Goal: Information Seeking & Learning: Learn about a topic

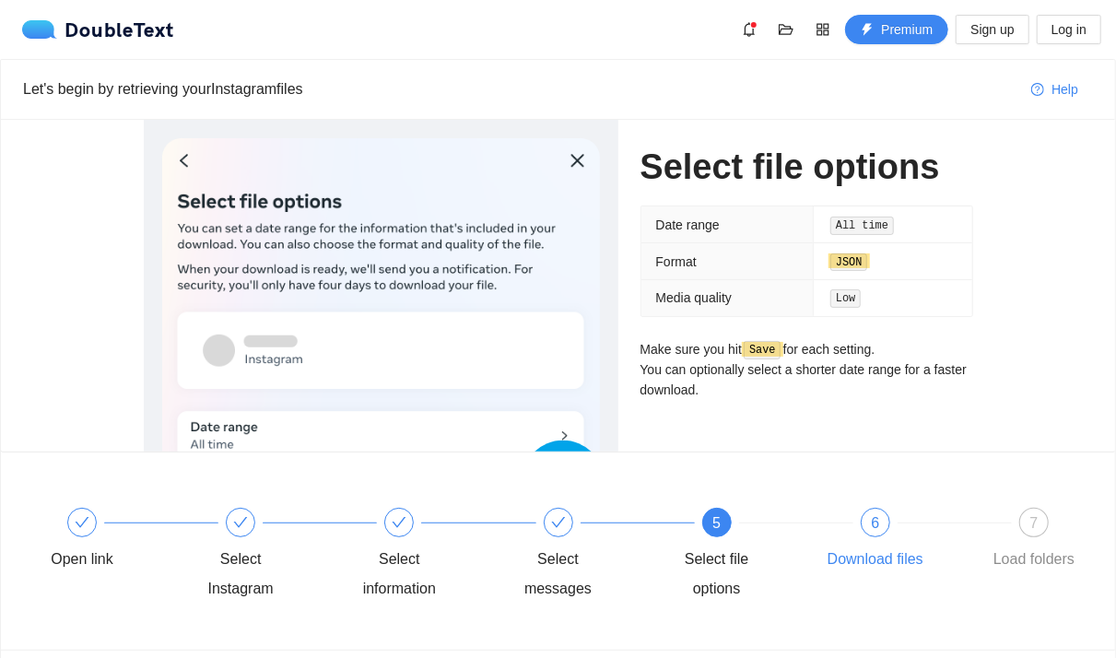
click at [891, 529] on div "6 Download files" at bounding box center [901, 541] width 158 height 66
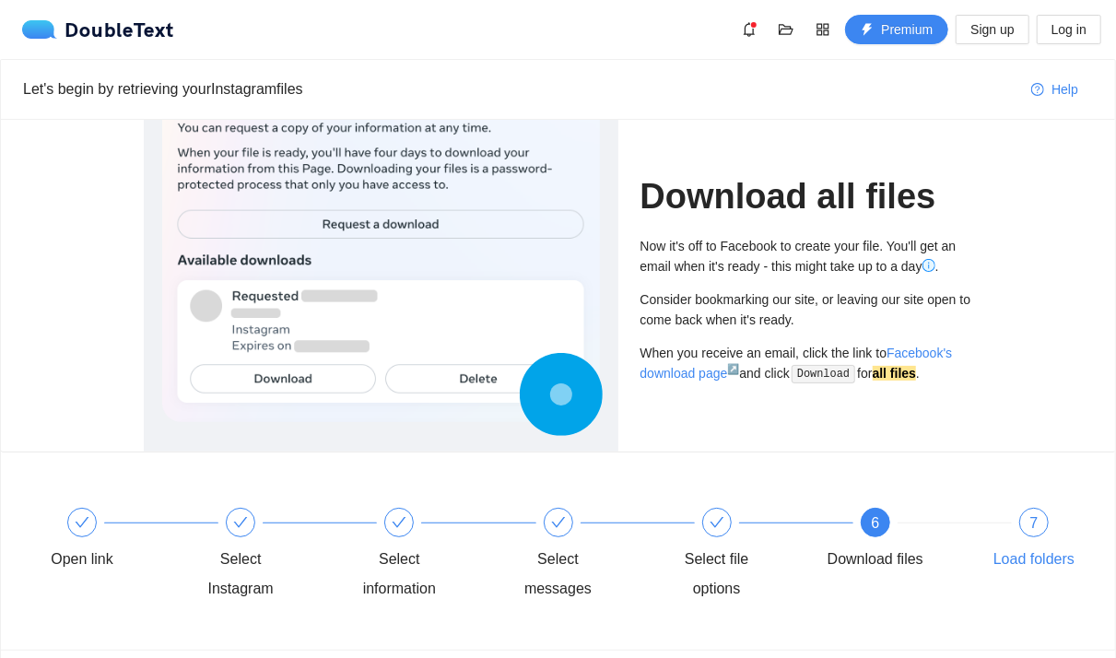
click at [1033, 520] on span "7" at bounding box center [1034, 523] width 8 height 16
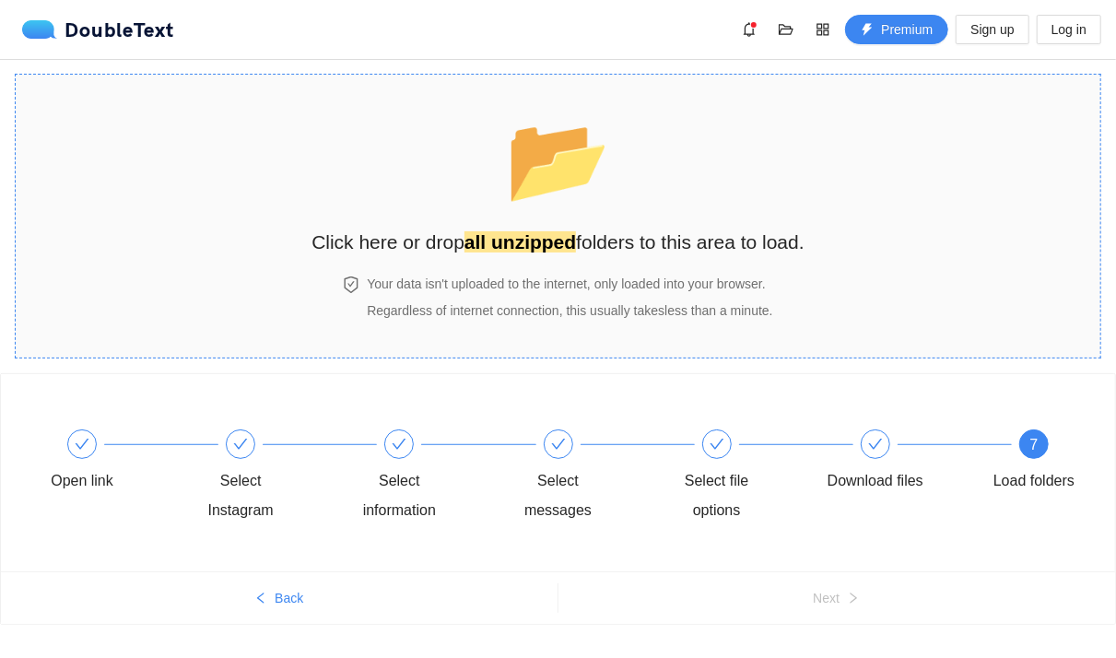
click at [541, 166] on span "📂" at bounding box center [558, 159] width 106 height 94
click at [591, 240] on h2 "Click here or drop all unzipped folders to this area to load." at bounding box center [557, 242] width 493 height 30
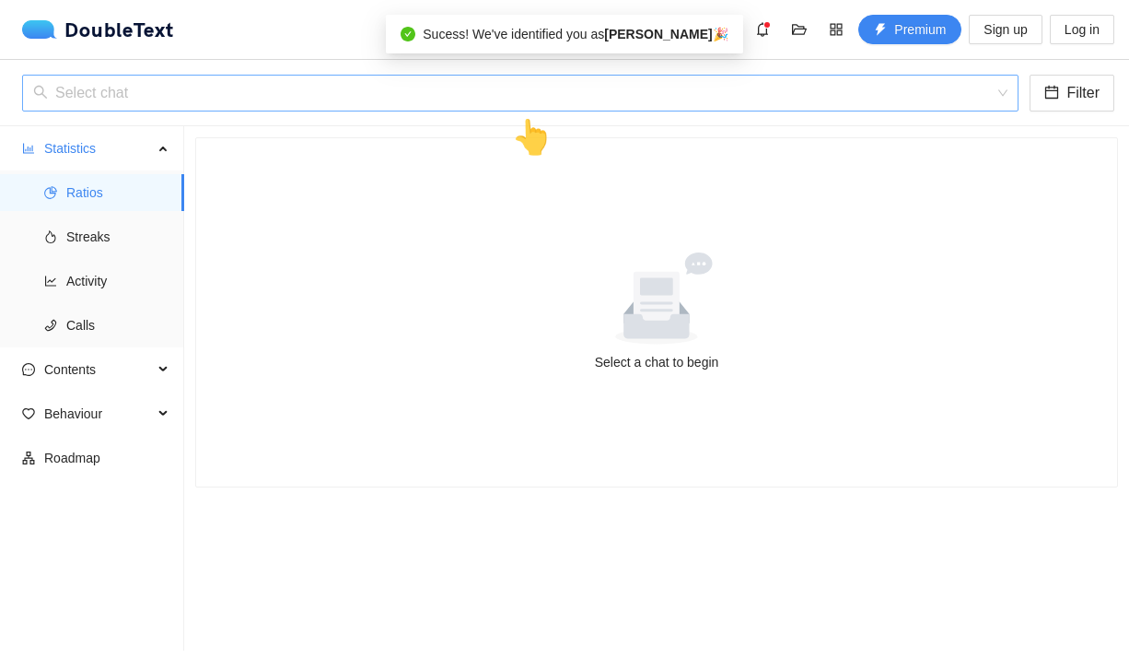
click at [511, 98] on input "search" at bounding box center [514, 93] width 962 height 35
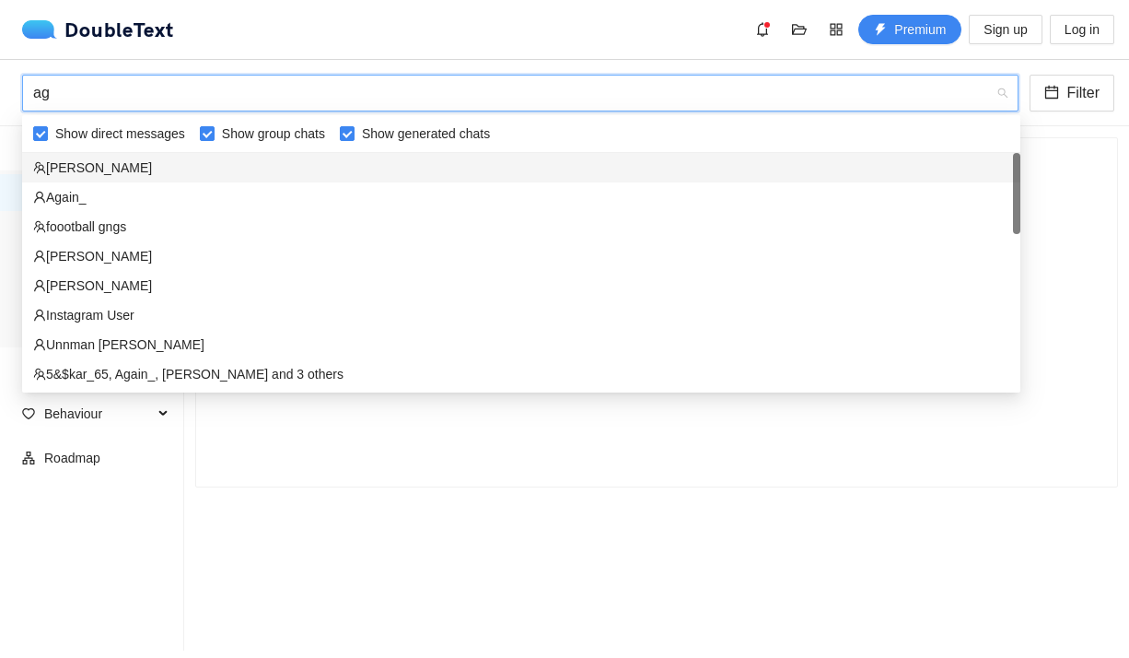
type input "agr"
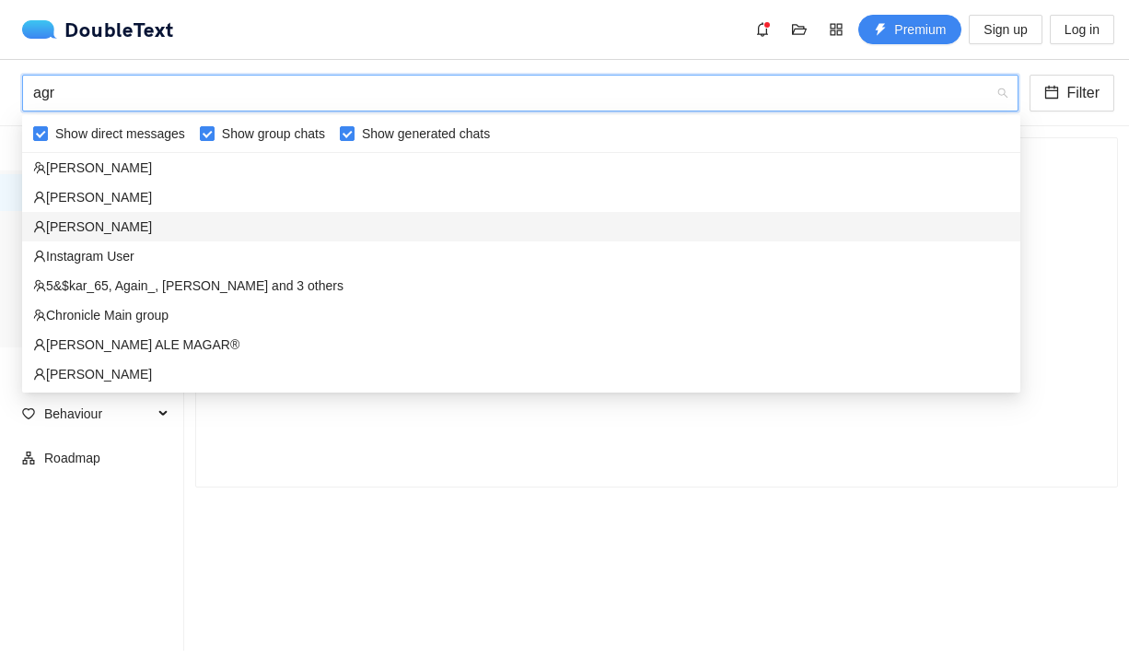
click at [137, 231] on div "[PERSON_NAME]" at bounding box center [521, 227] width 977 height 20
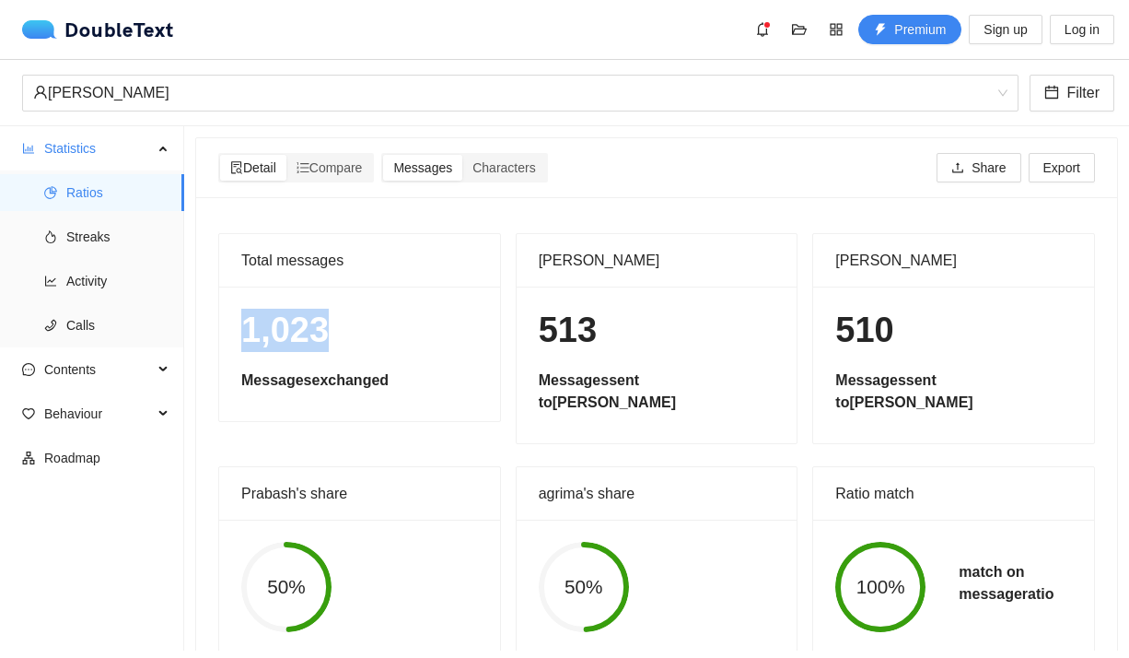
drag, startPoint x: 238, startPoint y: 341, endPoint x: 320, endPoint y: 345, distance: 82.1
click at [320, 345] on div "1,023 Messages exchanged" at bounding box center [359, 354] width 281 height 135
click at [470, 367] on div "1,023 Messages exchanged" at bounding box center [359, 354] width 281 height 135
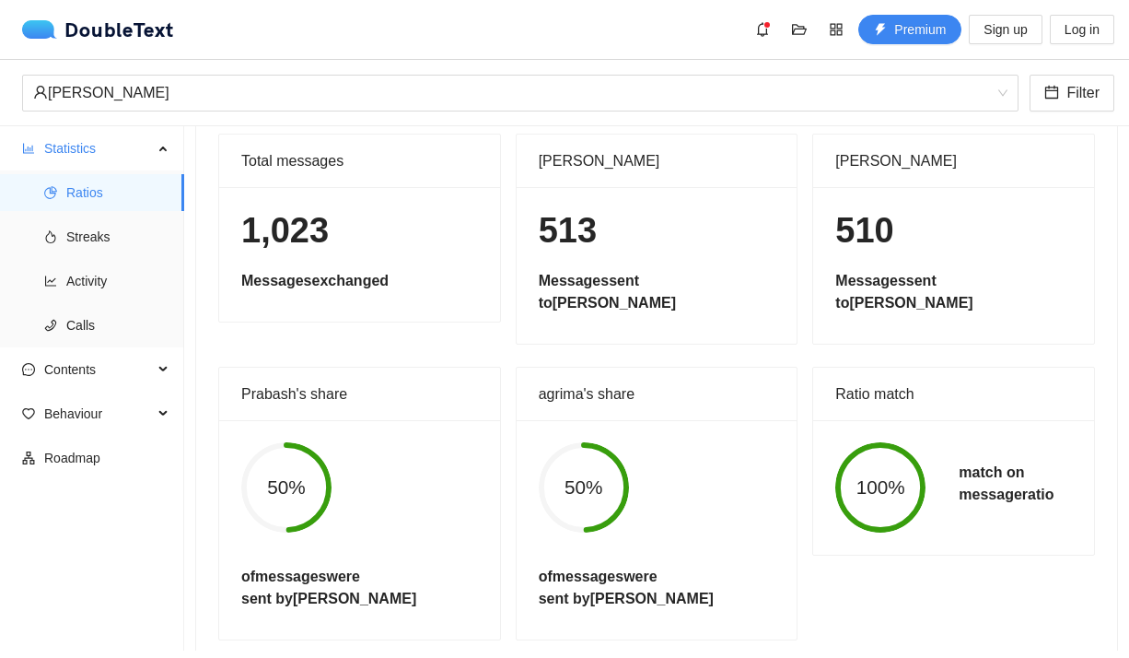
scroll to position [112, 0]
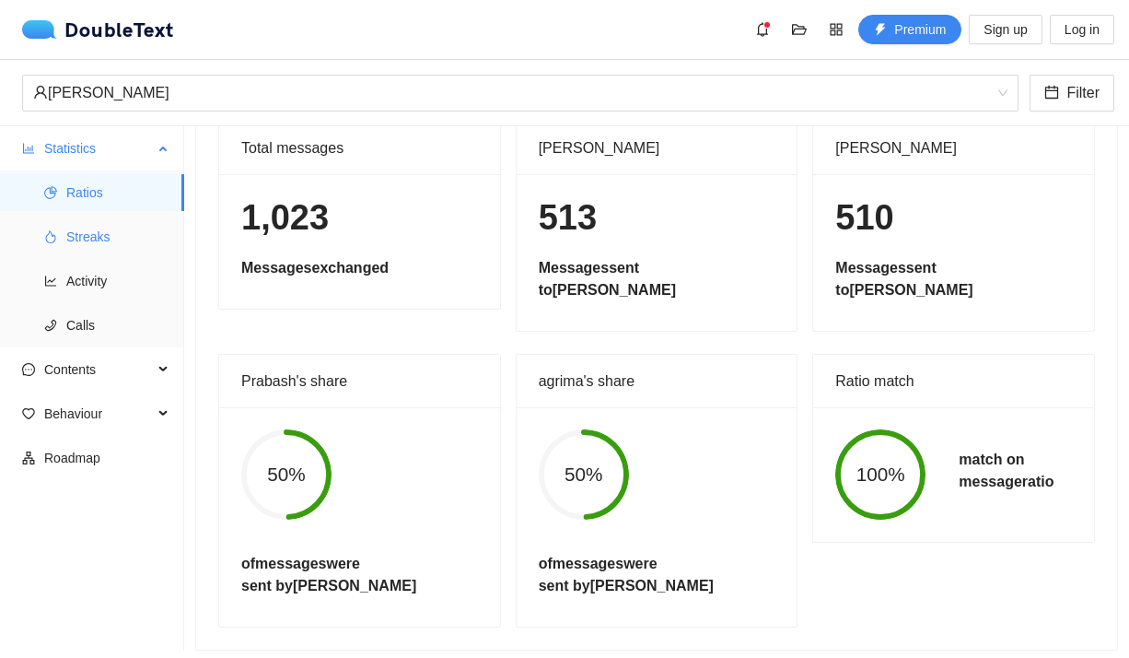
click at [106, 232] on span "Streaks" at bounding box center [117, 236] width 103 height 37
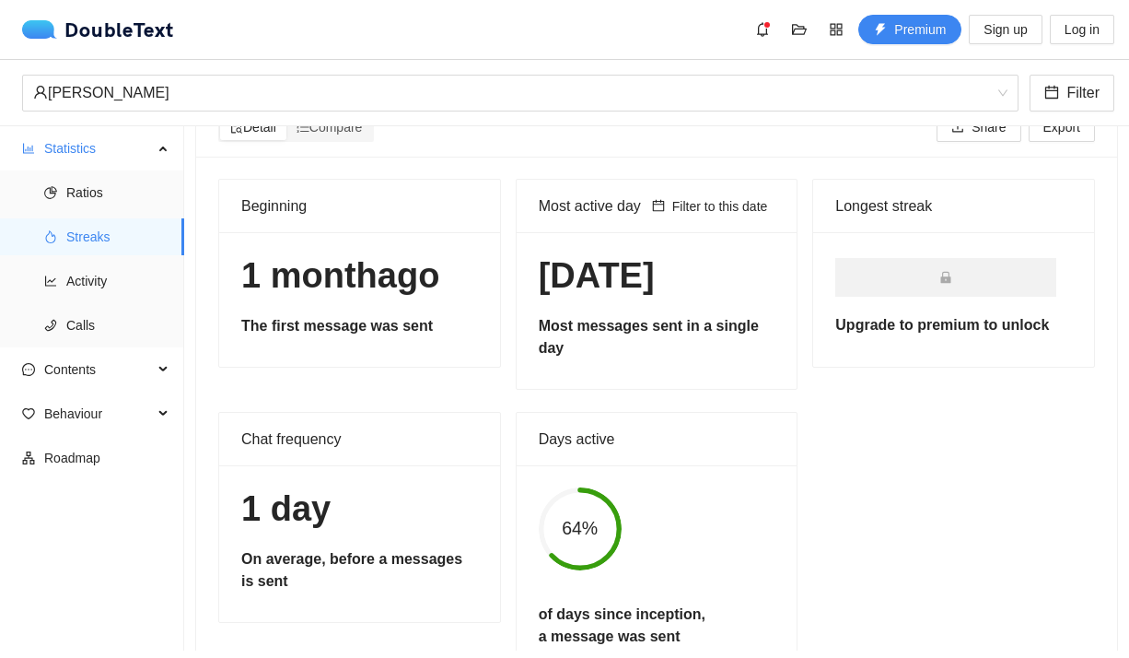
scroll to position [35, 0]
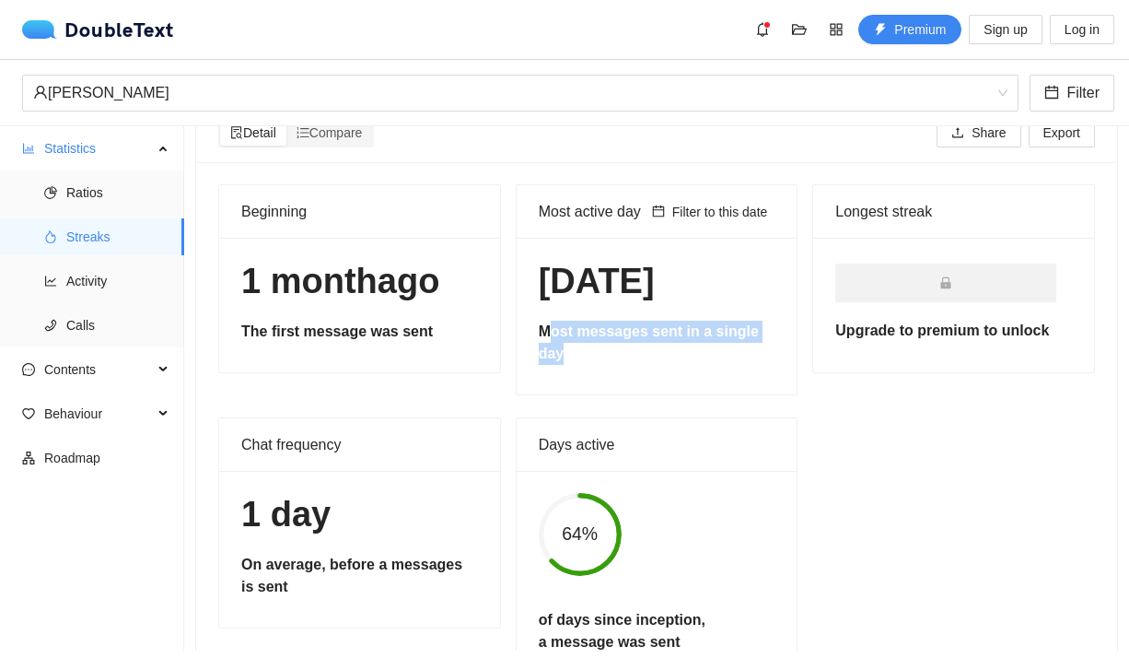
drag, startPoint x: 594, startPoint y: 358, endPoint x: 546, endPoint y: 329, distance: 56.3
click at [546, 329] on h5 "Most messages sent in a single day" at bounding box center [657, 343] width 237 height 44
click at [544, 457] on div "Days active" at bounding box center [657, 444] width 237 height 53
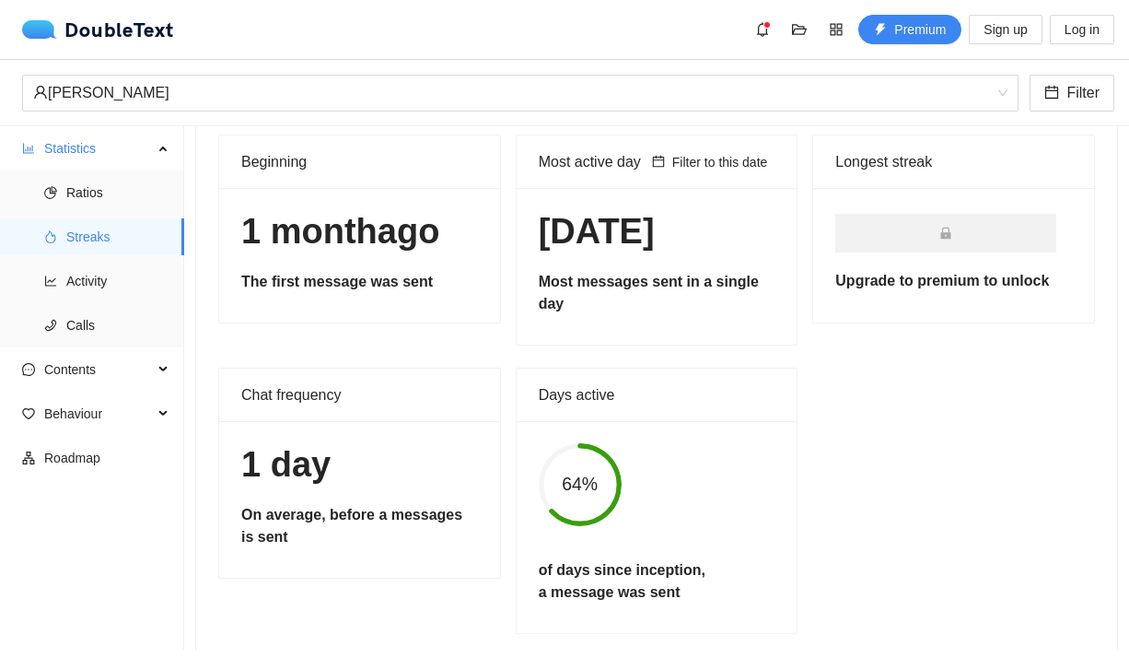
scroll to position [111, 0]
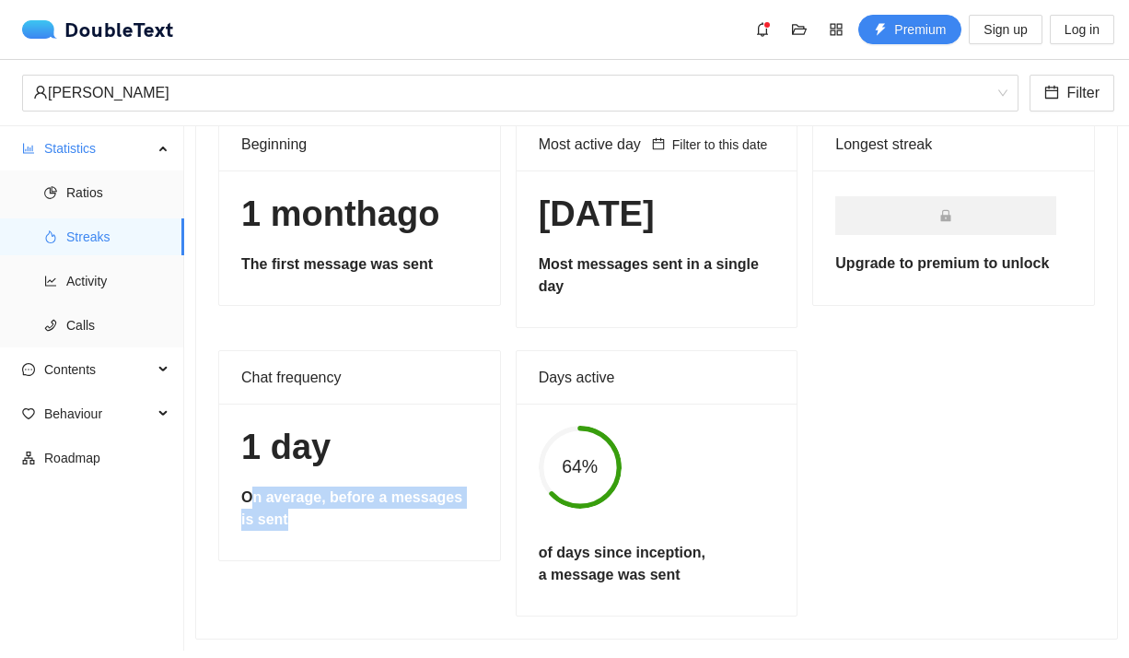
drag, startPoint x: 275, startPoint y: 516, endPoint x: 246, endPoint y: 494, distance: 36.1
click at [246, 494] on h5 "On average, before a messages is sent" at bounding box center [359, 508] width 237 height 44
click at [307, 566] on div "Chat frequency 1 day On average, before a messages is sent" at bounding box center [360, 483] width 298 height 266
click at [66, 286] on span "Activity" at bounding box center [117, 281] width 103 height 37
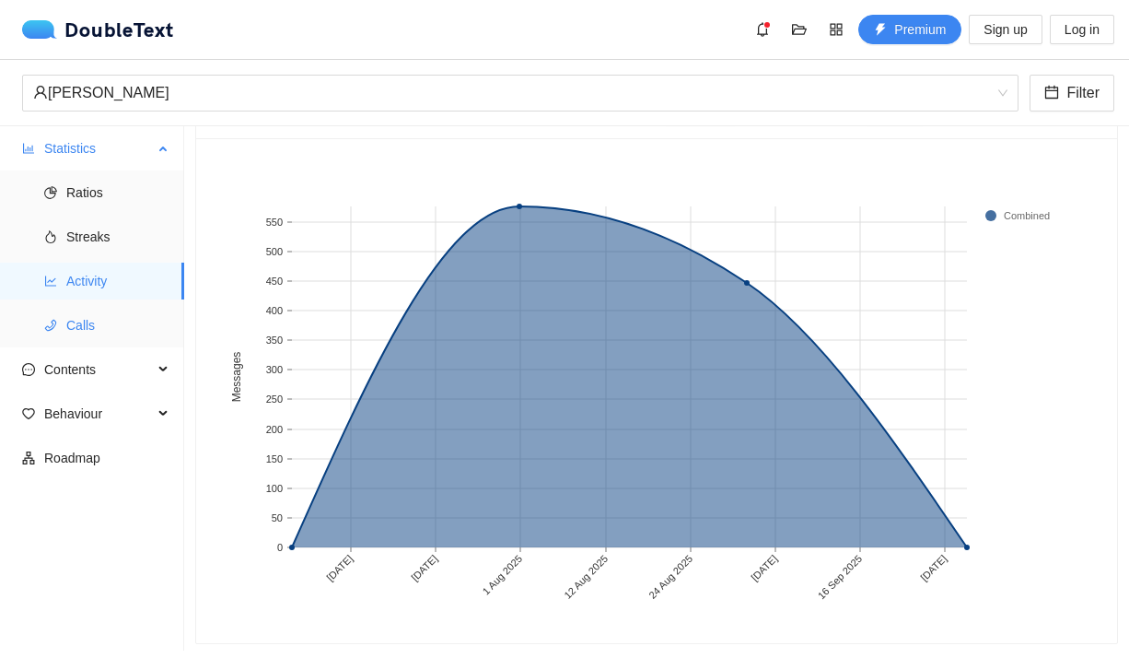
click at [75, 332] on span "Calls" at bounding box center [117, 325] width 103 height 37
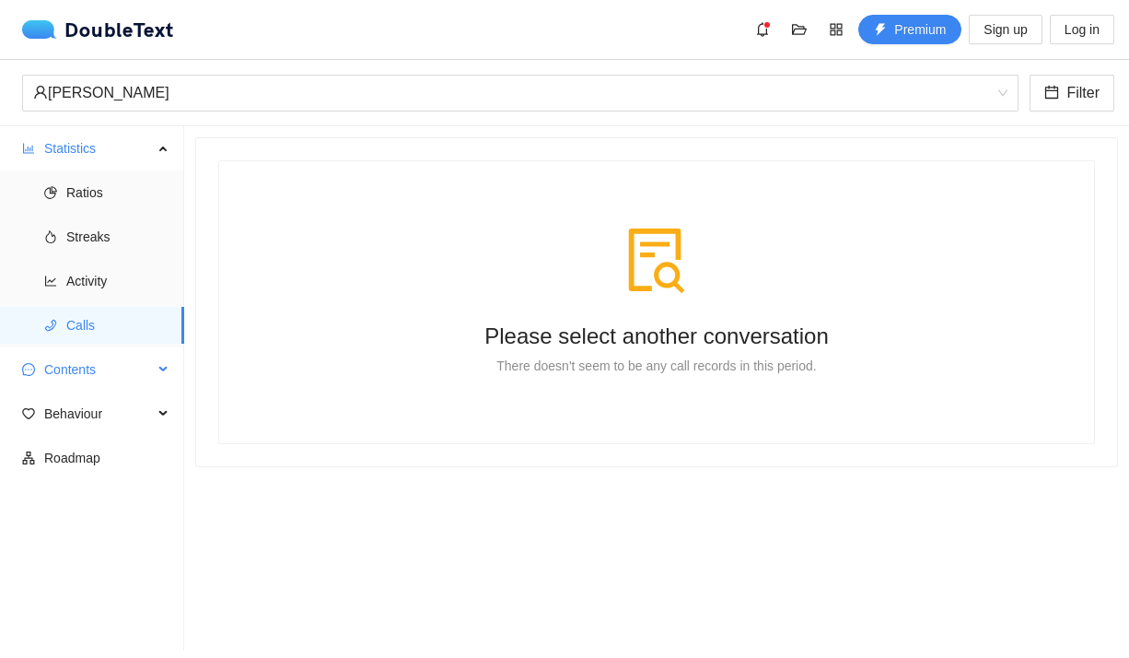
click at [49, 380] on span "Contents" at bounding box center [98, 369] width 109 height 37
click at [64, 425] on li "Word Cloud" at bounding box center [92, 413] width 184 height 37
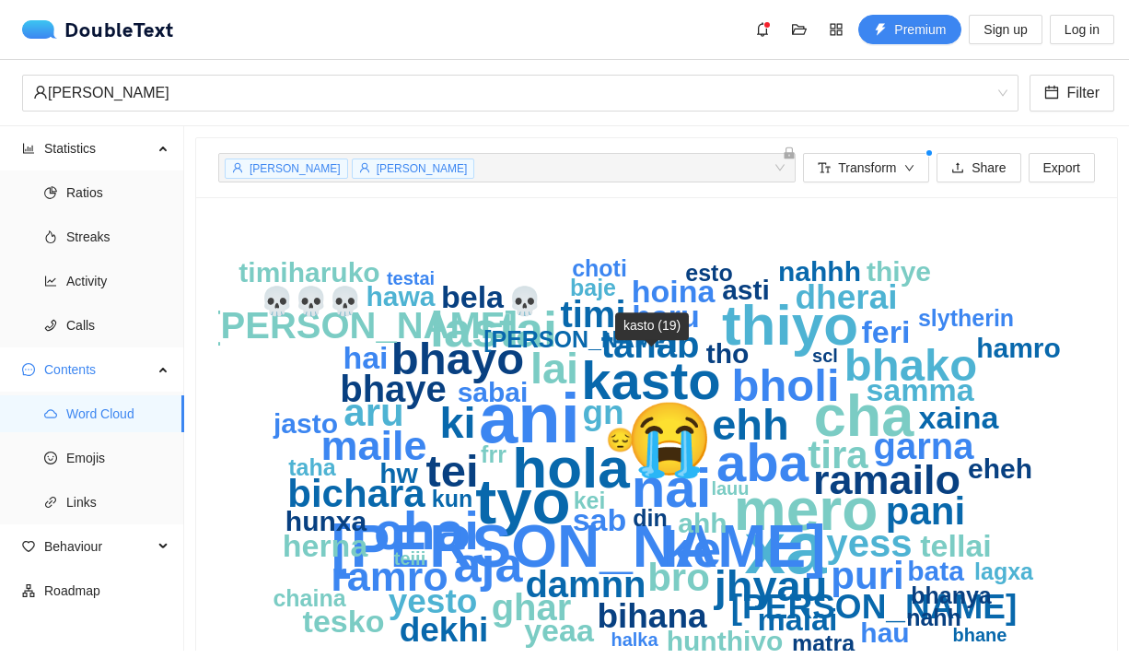
scroll to position [94, 0]
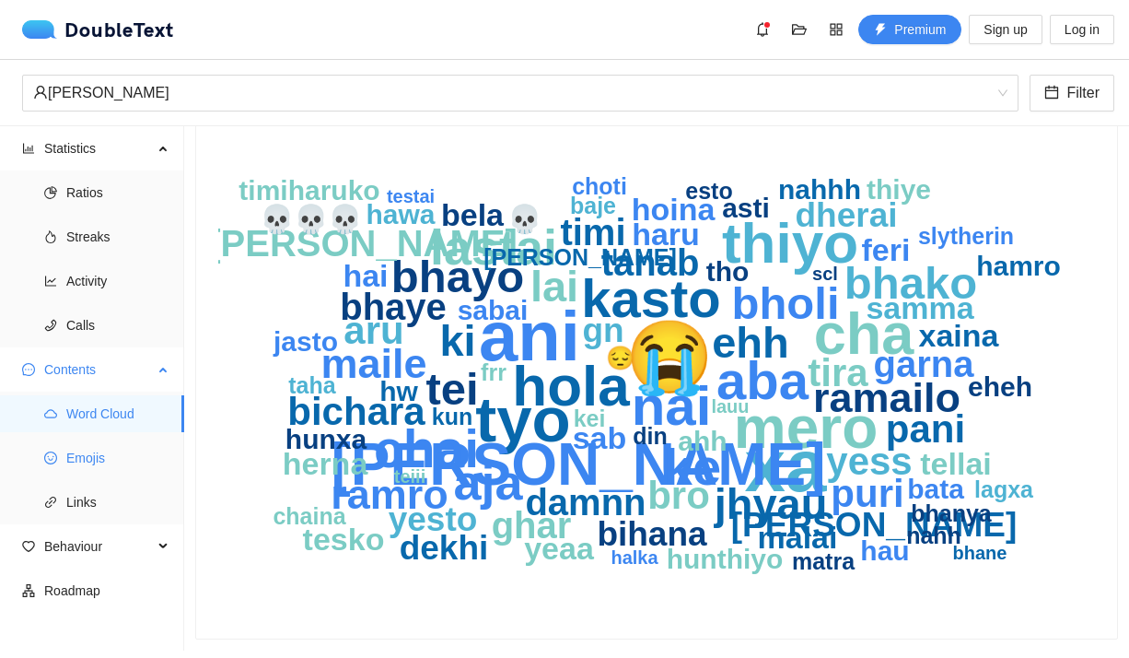
click at [104, 471] on span "Emojis" at bounding box center [117, 457] width 103 height 37
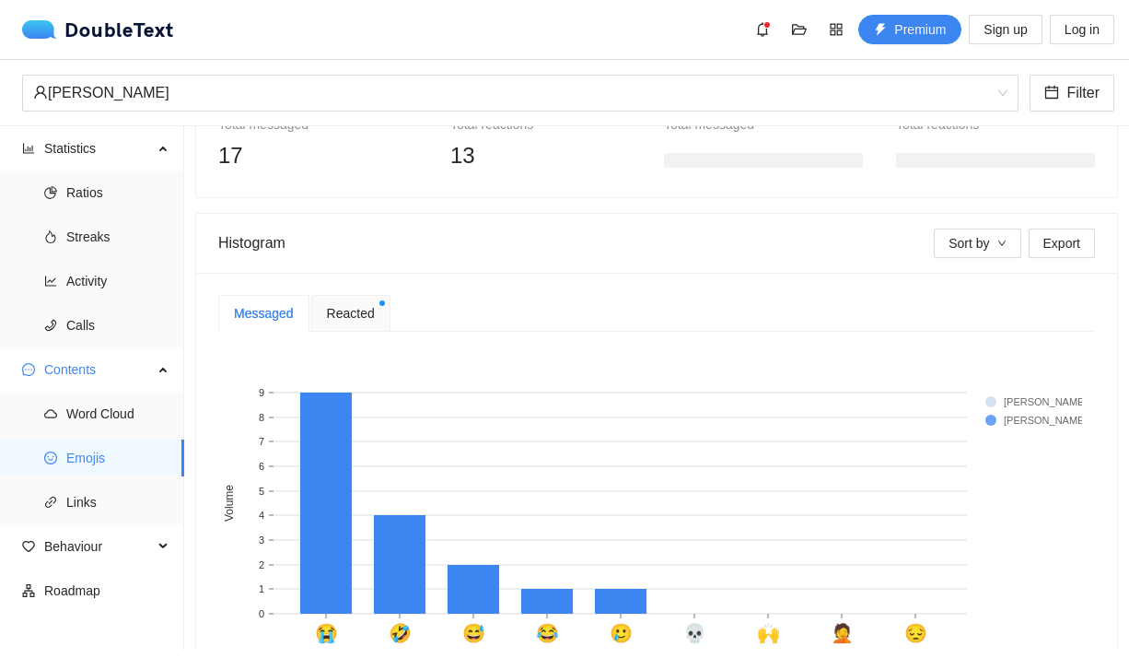
scroll to position [376, 0]
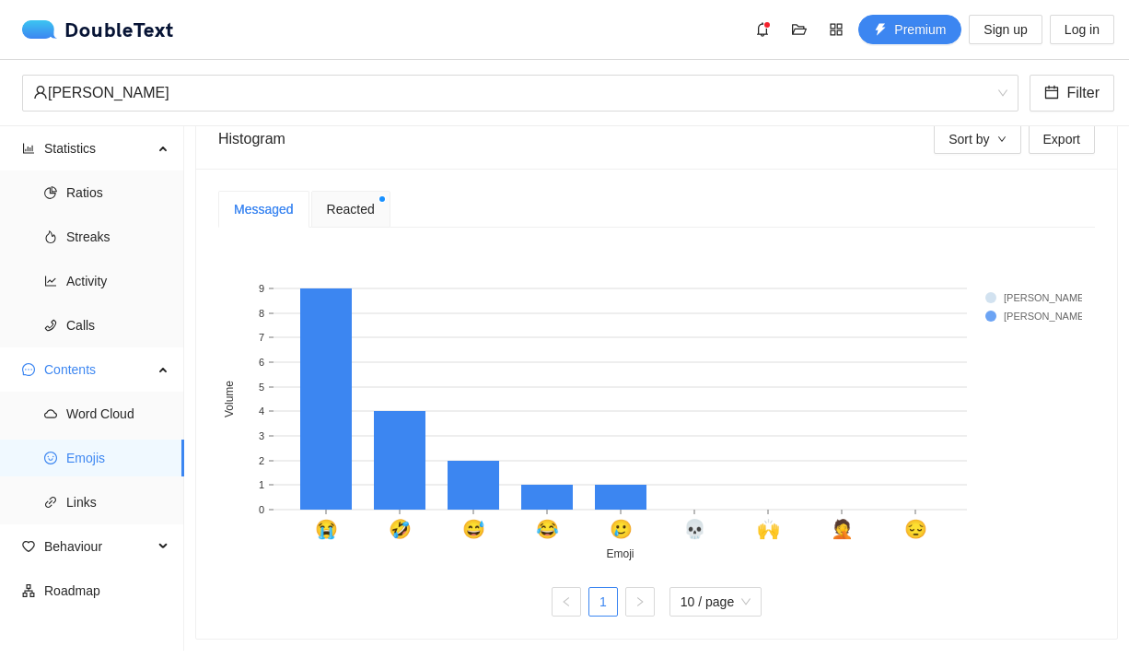
click at [360, 203] on span "Reacted" at bounding box center [351, 209] width 48 height 20
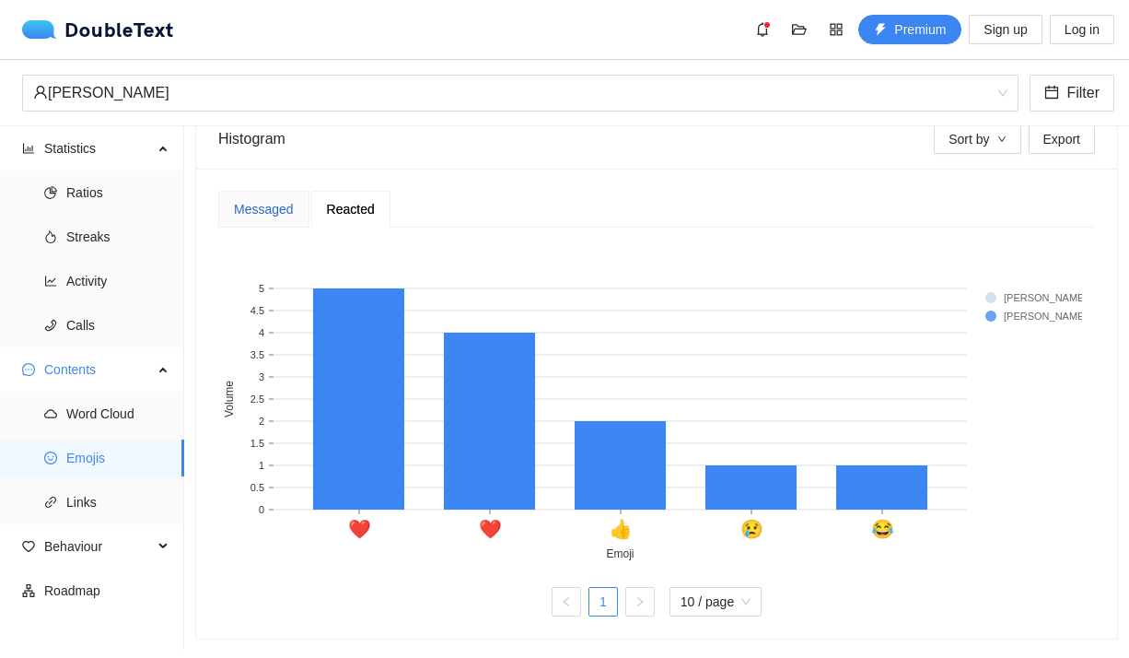
click at [278, 199] on div "Messaged" at bounding box center [264, 209] width 60 height 20
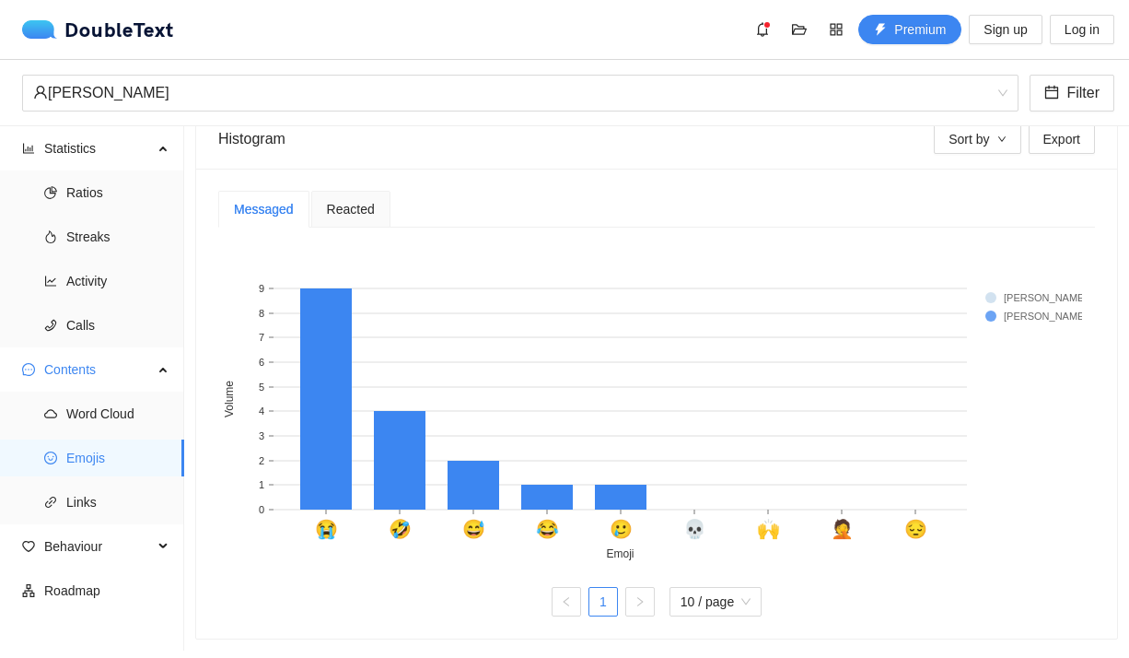
click at [991, 288] on rect at bounding box center [1023, 297] width 74 height 18
click at [73, 512] on span "Links" at bounding box center [117, 502] width 103 height 37
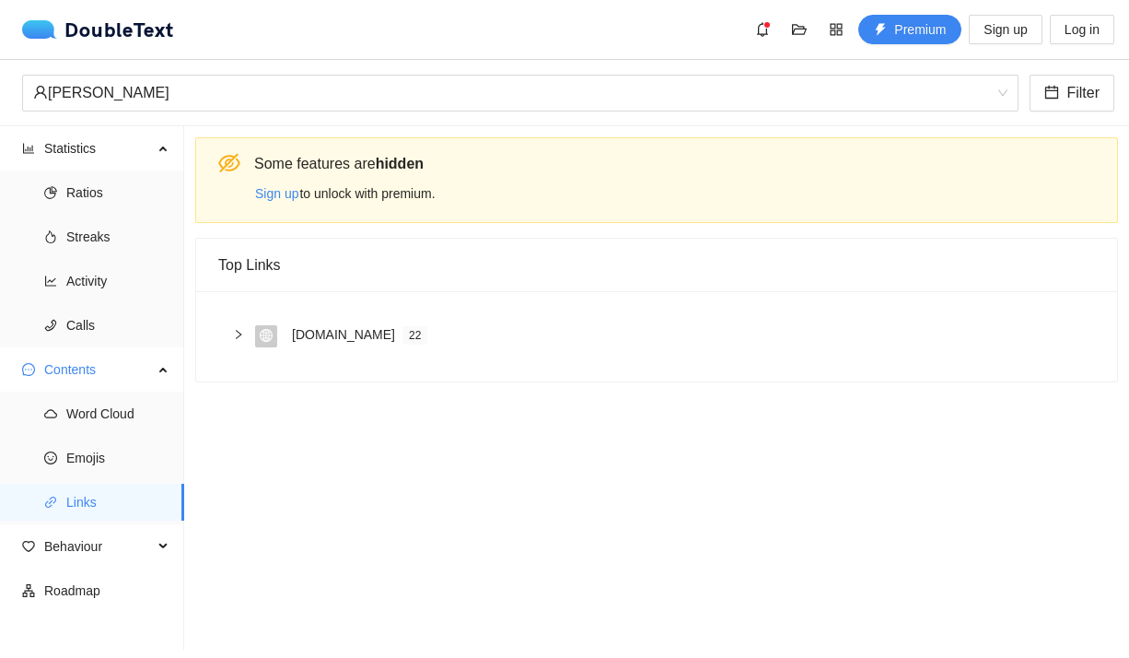
click at [233, 333] on icon "right" at bounding box center [238, 334] width 11 height 11
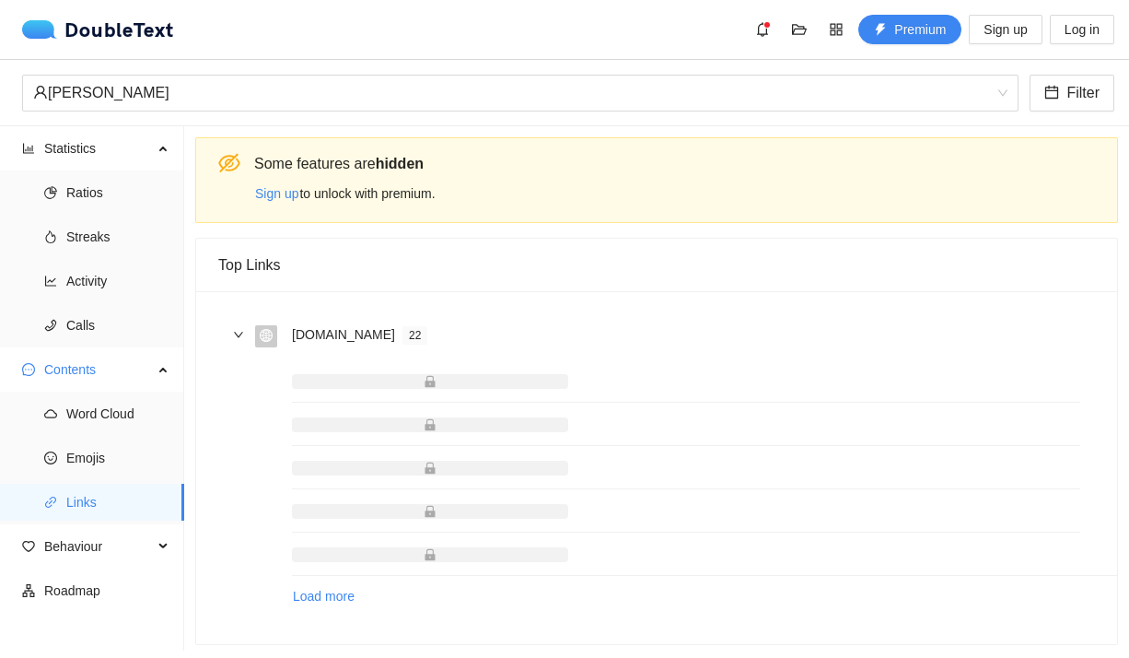
scroll to position [16, 0]
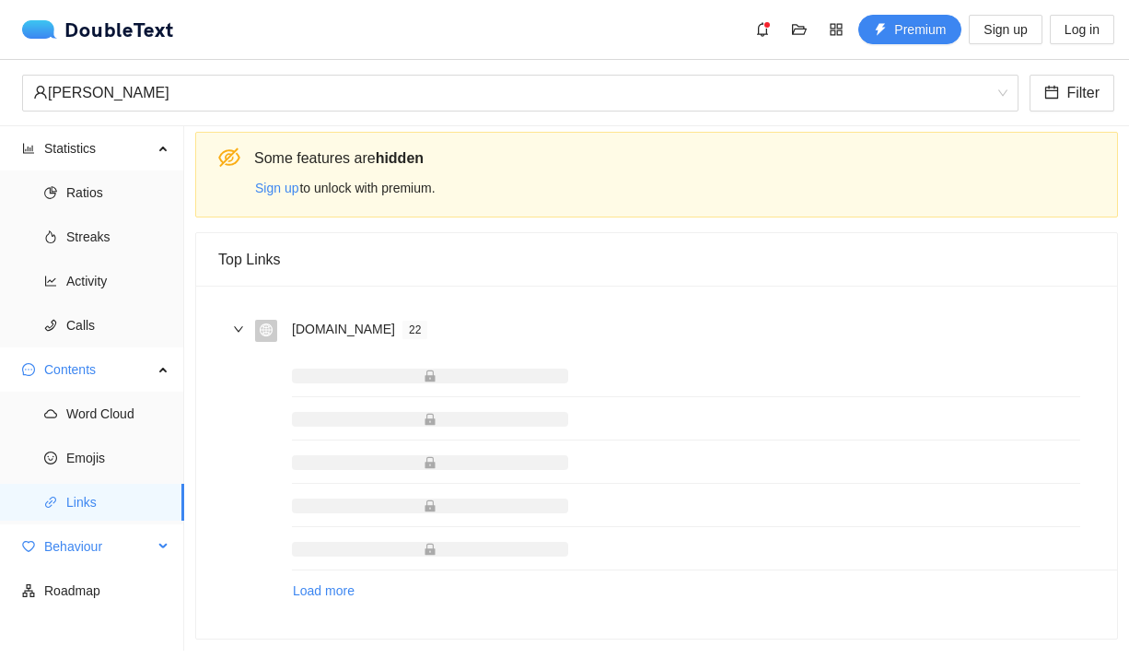
click at [84, 547] on span "Behaviour" at bounding box center [98, 546] width 109 height 37
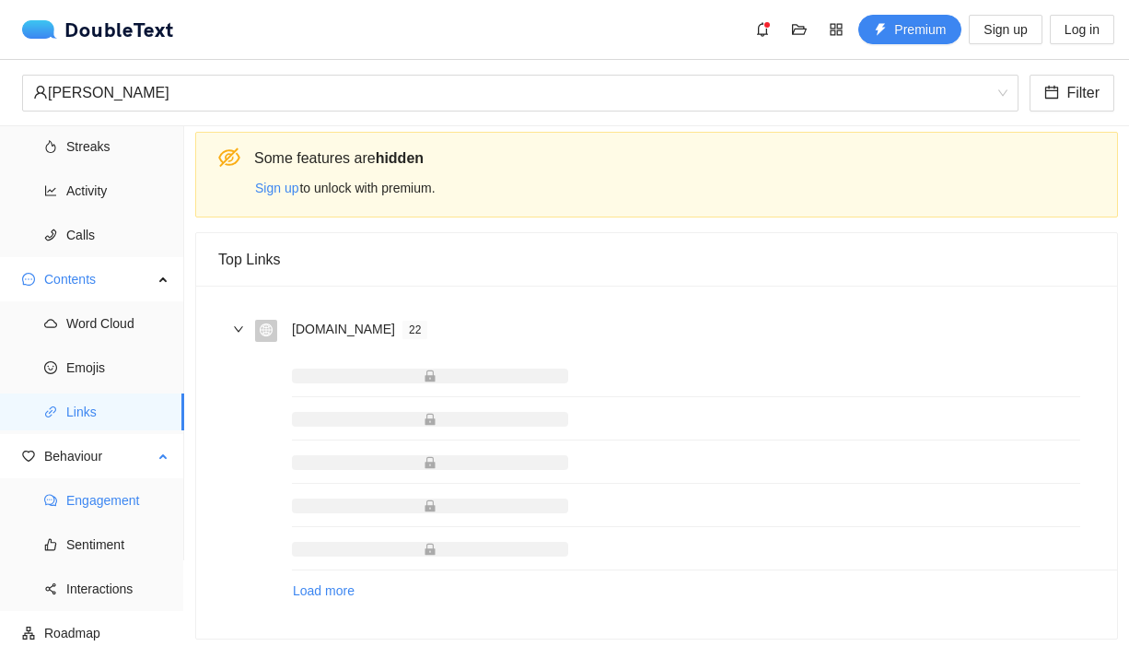
click at [76, 507] on span "Engagement" at bounding box center [117, 500] width 103 height 37
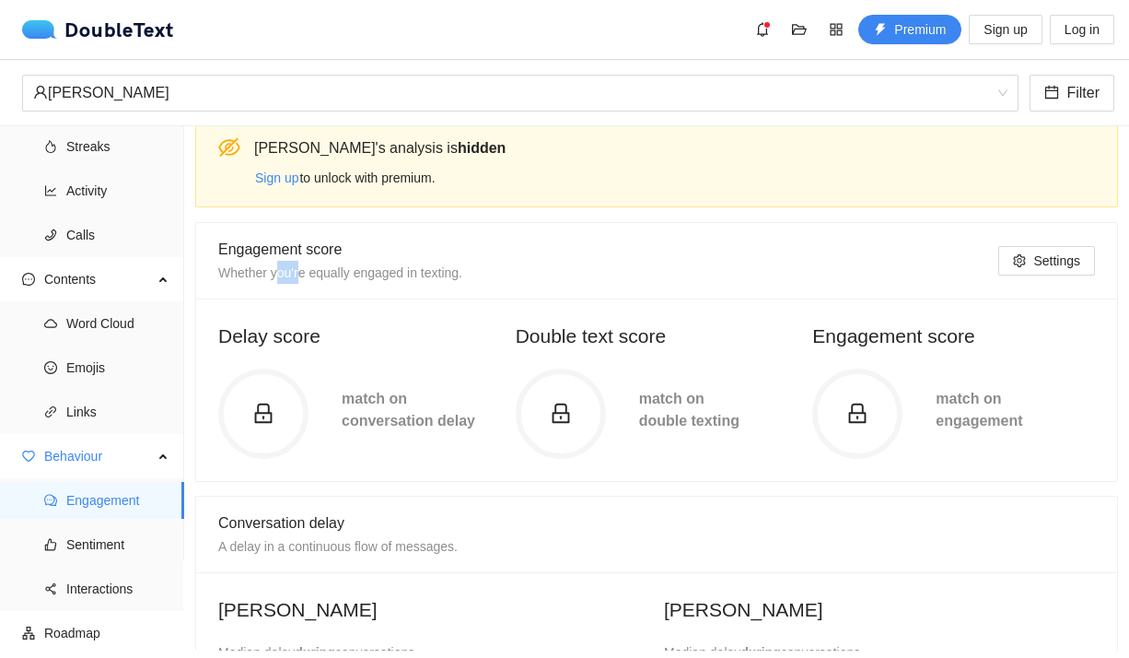
drag, startPoint x: 279, startPoint y: 276, endPoint x: 301, endPoint y: 278, distance: 22.2
click at [301, 278] on span "Whether you're equally engaged in texting." at bounding box center [340, 272] width 244 height 15
click at [433, 333] on h2 "Delay score" at bounding box center [359, 336] width 283 height 30
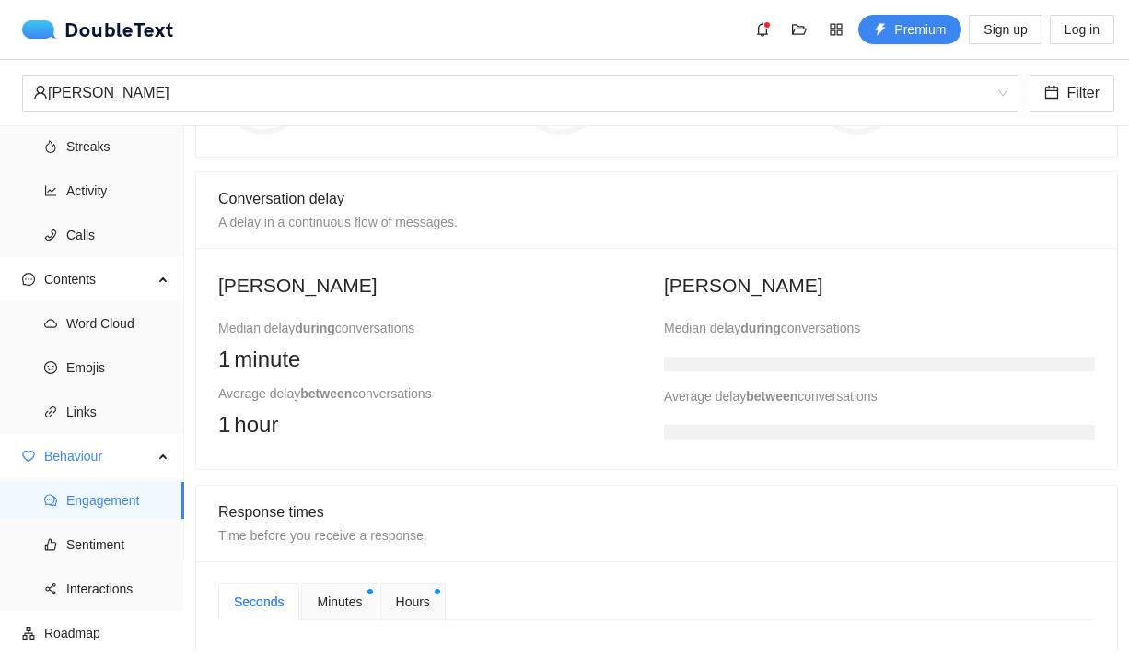
scroll to position [364, 0]
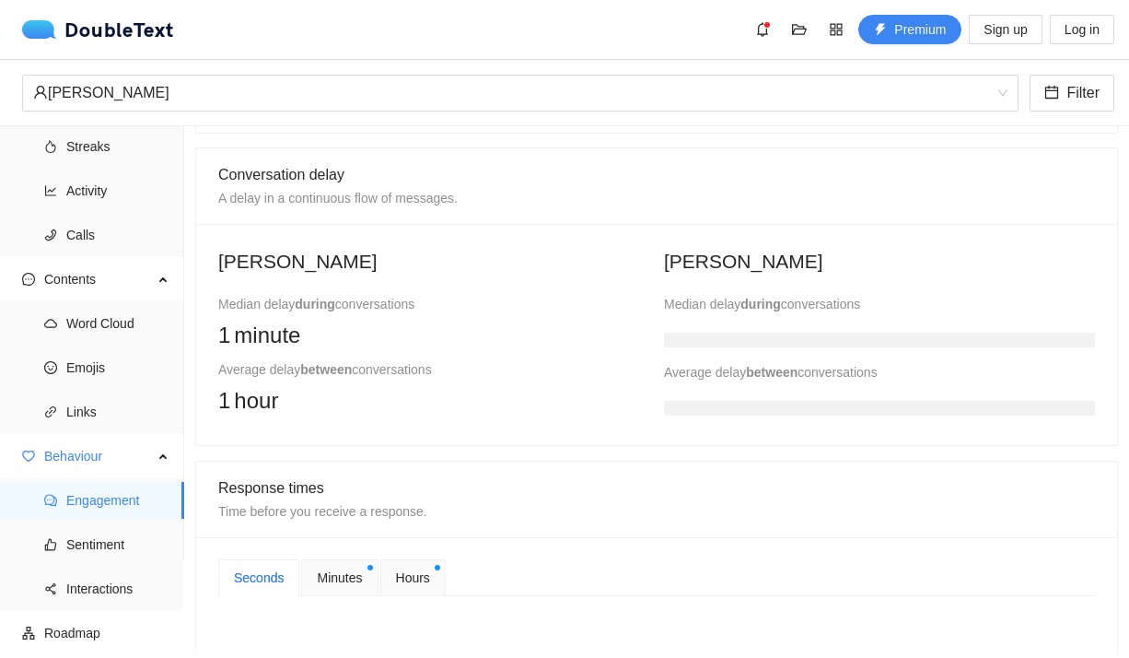
click at [712, 377] on div "Average delay between conversations" at bounding box center [879, 372] width 431 height 20
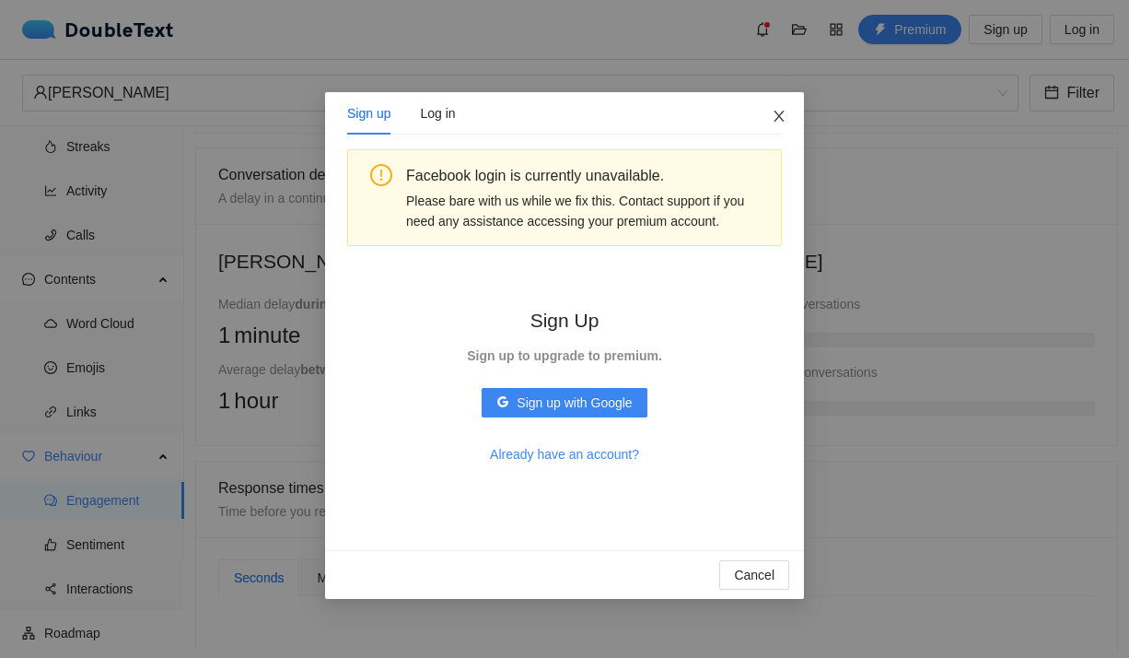
click at [777, 116] on icon "close" at bounding box center [779, 116] width 15 height 15
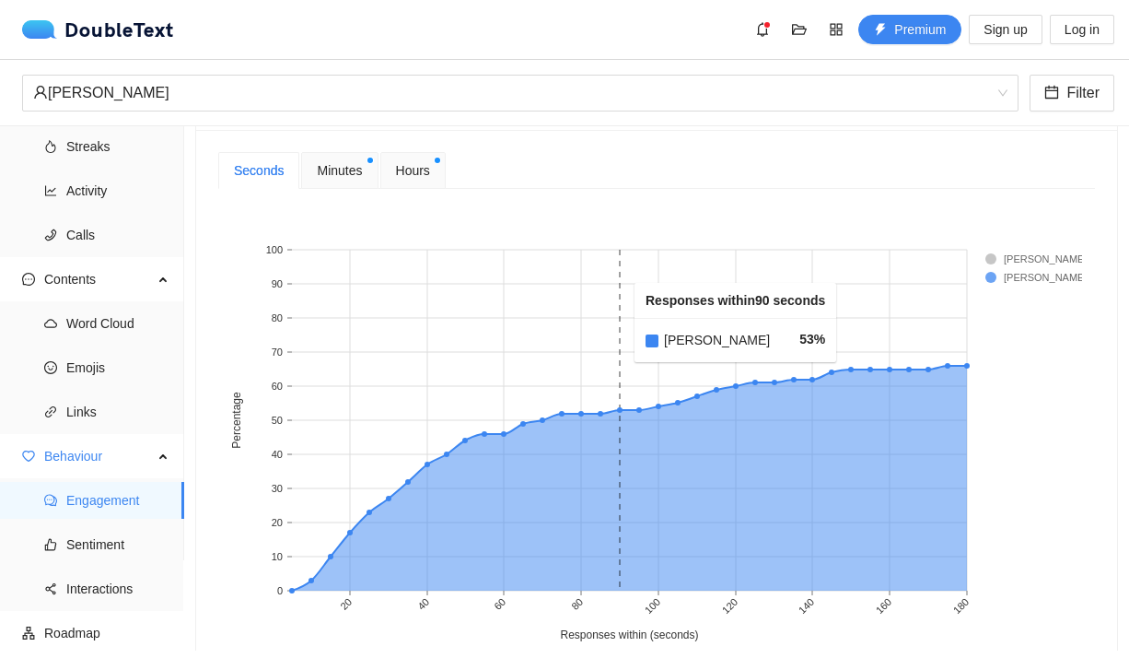
scroll to position [772, 0]
click at [353, 170] on span "Minutes" at bounding box center [339, 169] width 45 height 20
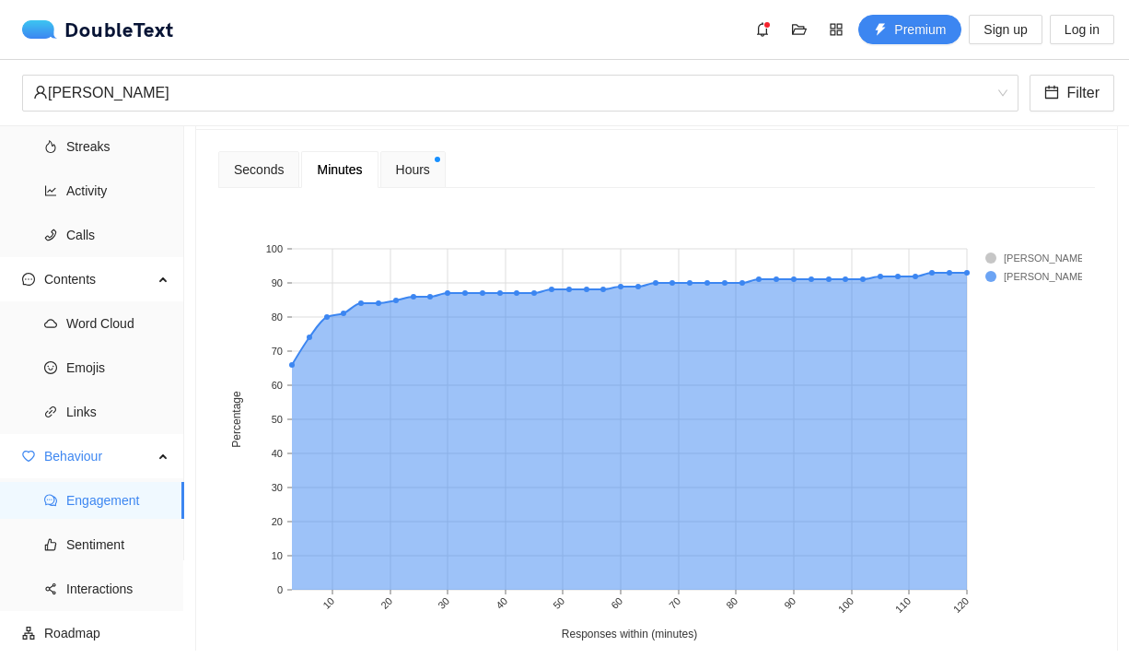
click at [406, 173] on span "Hours" at bounding box center [413, 169] width 34 height 20
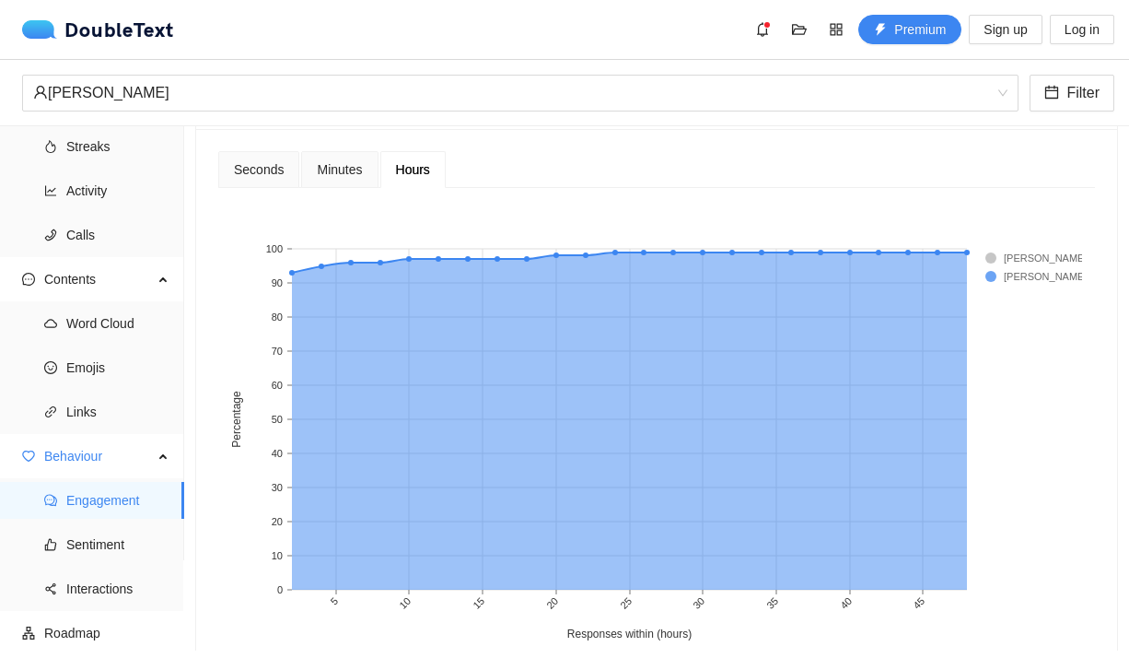
click at [327, 164] on span "Minutes" at bounding box center [339, 169] width 45 height 13
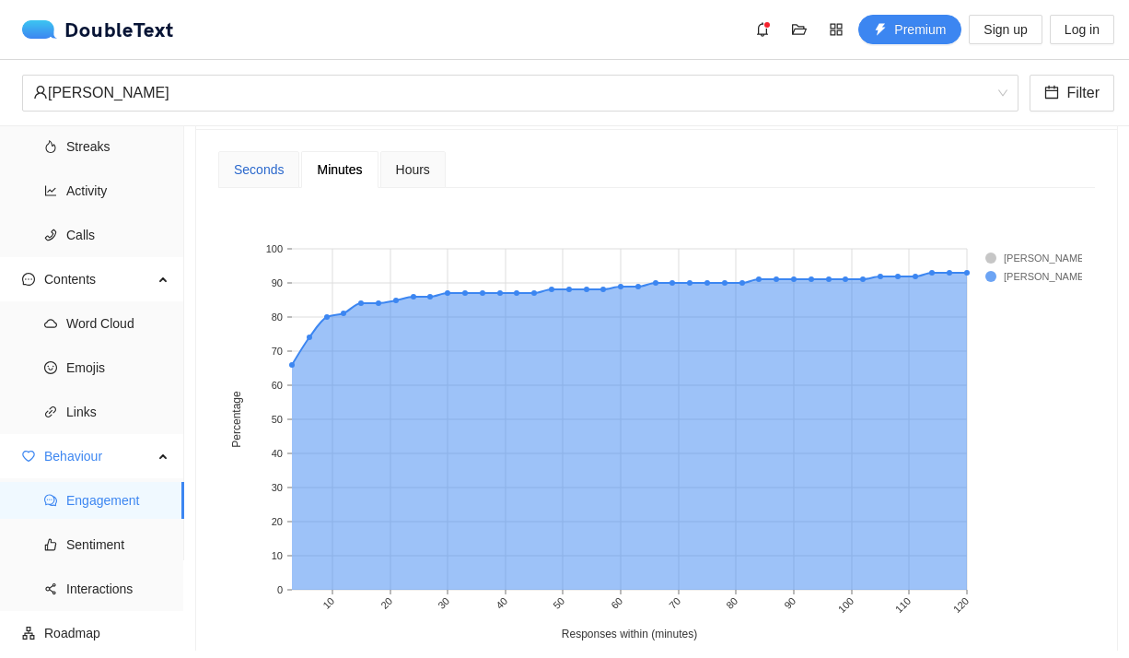
click at [244, 163] on div "Seconds" at bounding box center [259, 169] width 50 height 20
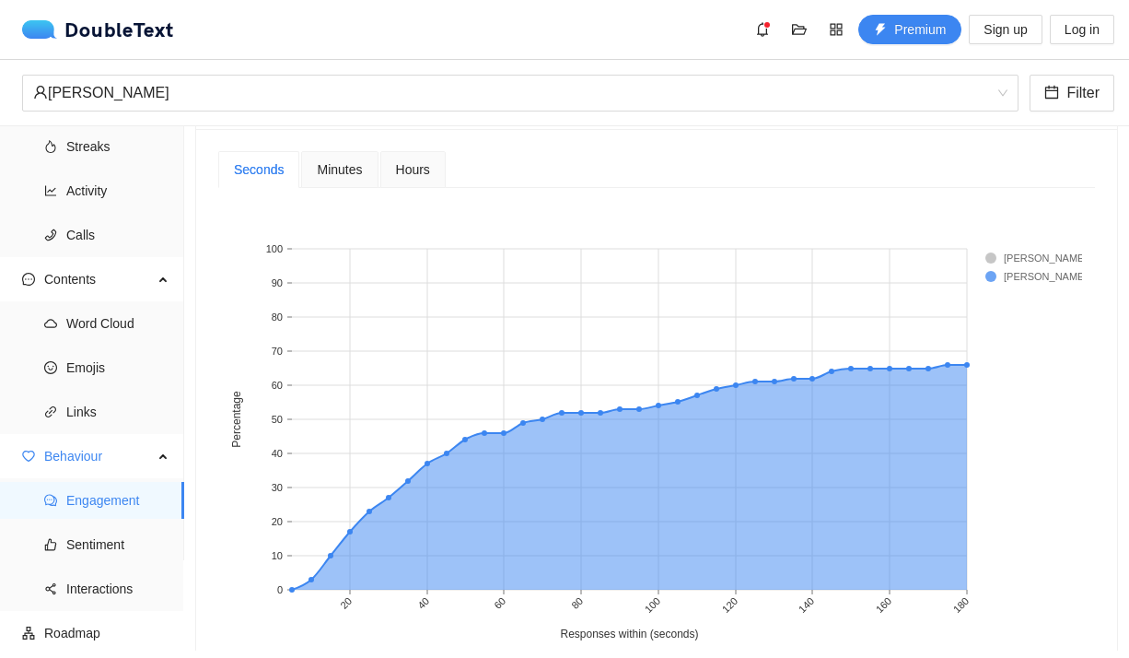
click at [408, 163] on span "Hours" at bounding box center [413, 169] width 34 height 13
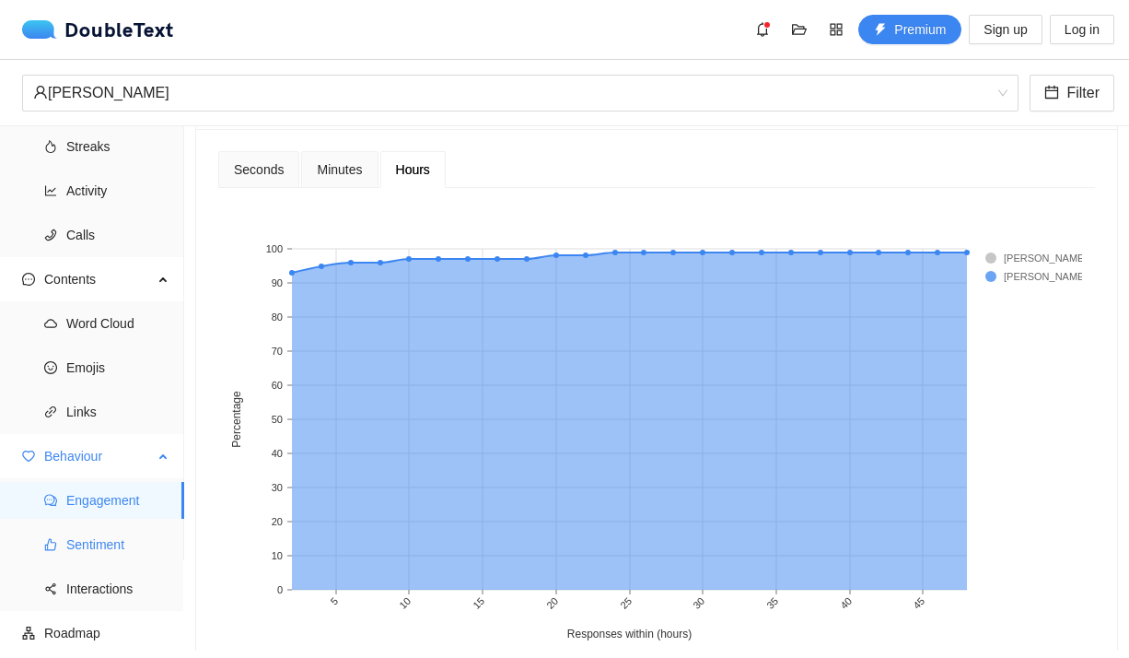
click at [103, 544] on span "Sentiment" at bounding box center [117, 544] width 103 height 37
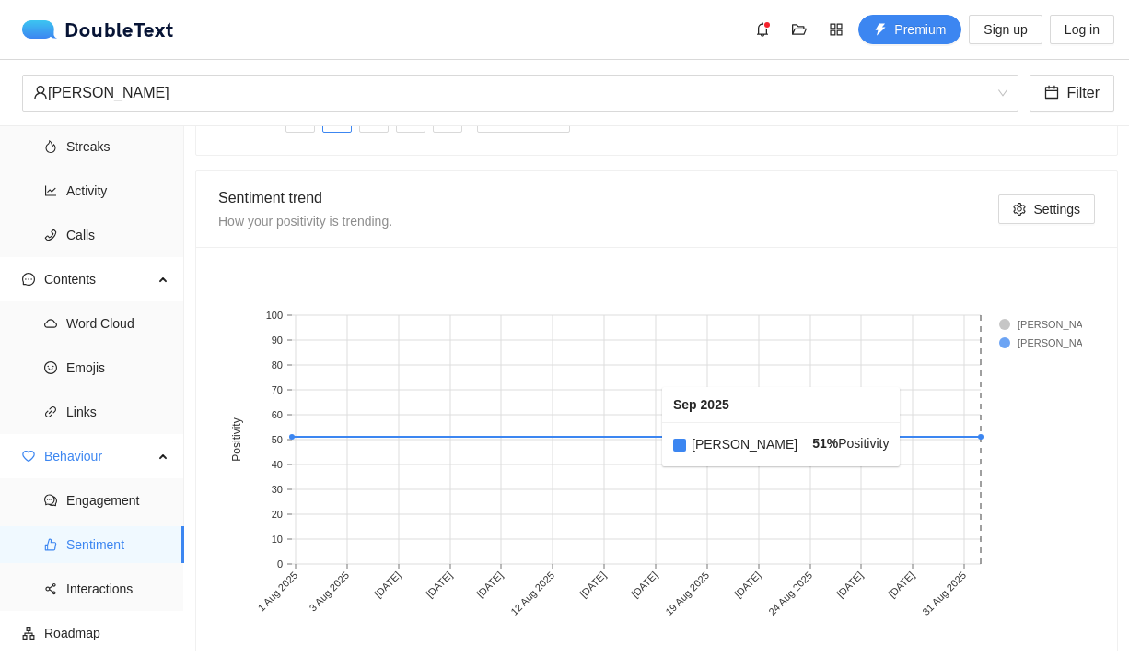
scroll to position [1004, 0]
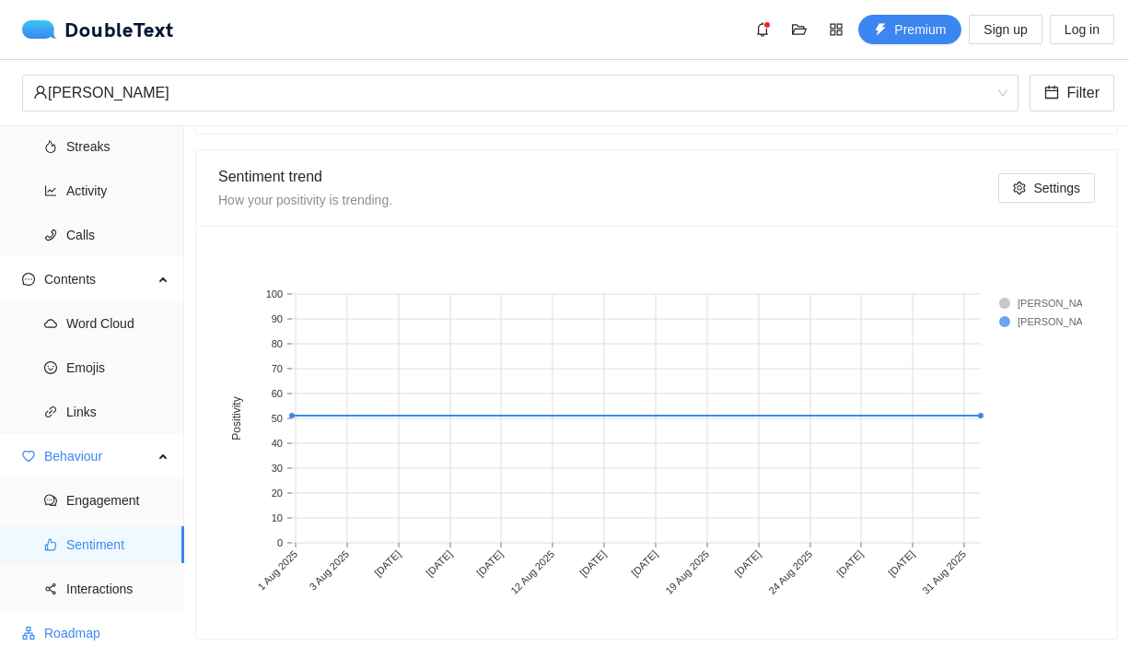
click at [45, 636] on span "Roadmap" at bounding box center [106, 632] width 125 height 37
